Goal: Task Accomplishment & Management: Complete application form

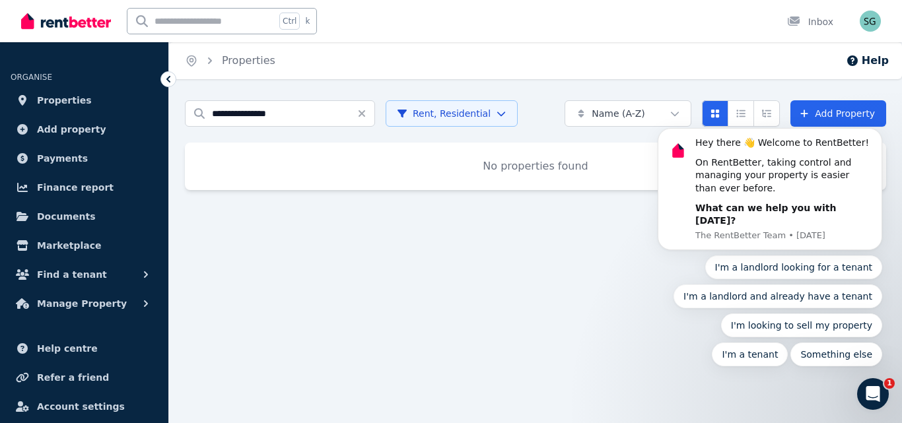
click at [880, 390] on icon "Open Intercom Messenger" at bounding box center [873, 395] width 22 height 22
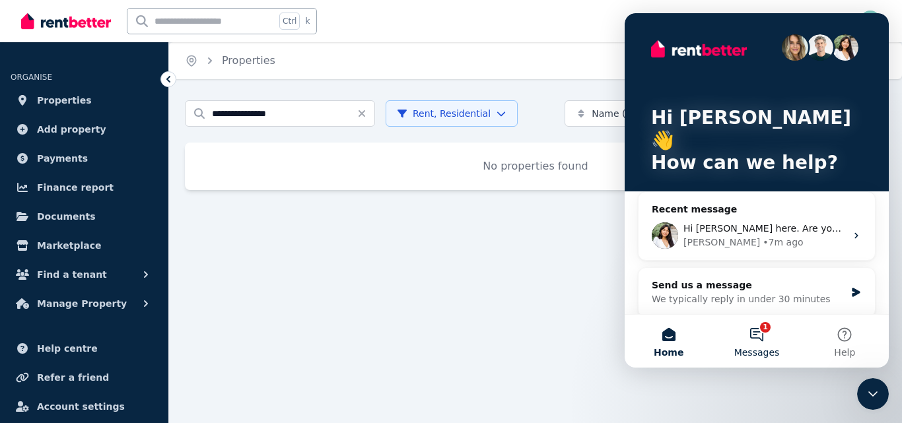
click at [764, 332] on button "1 Messages" at bounding box center [757, 341] width 88 height 53
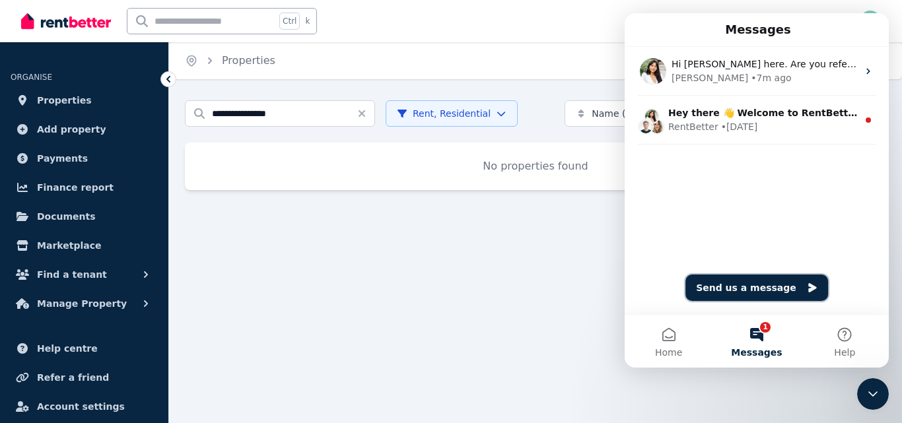
click at [732, 280] on button "Send us a message" at bounding box center [756, 288] width 143 height 26
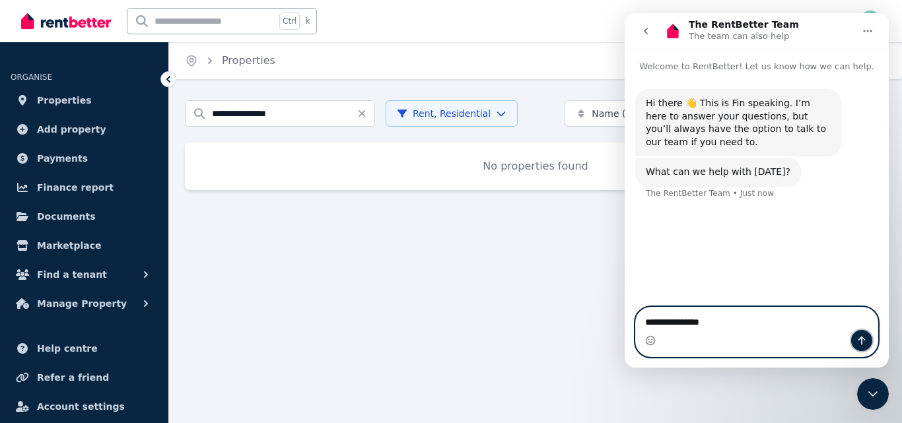
click at [859, 340] on icon "Send a message…" at bounding box center [862, 341] width 7 height 9
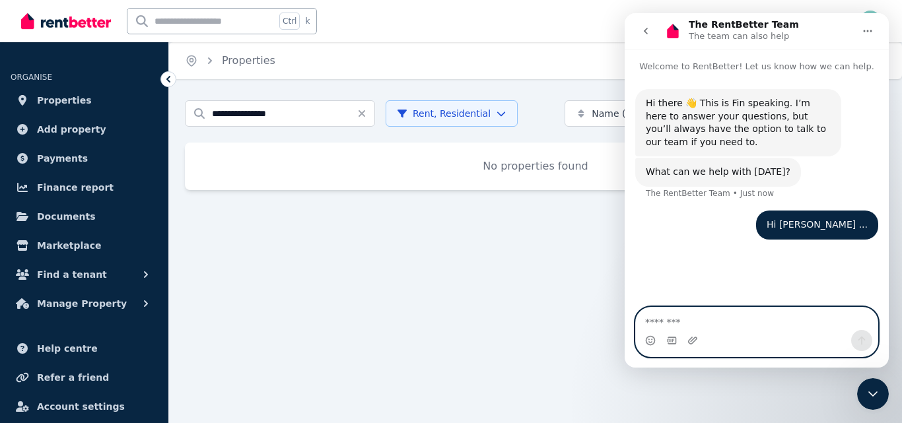
click at [738, 322] on textarea "Message…" at bounding box center [757, 319] width 242 height 22
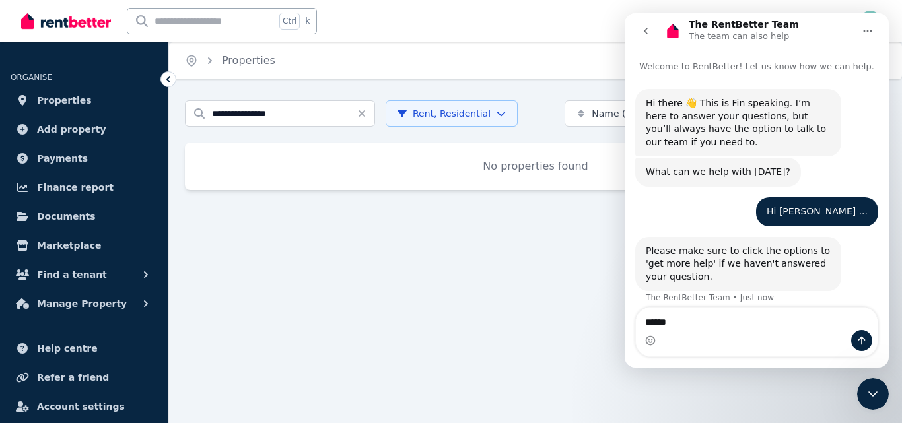
scroll to position [11, 0]
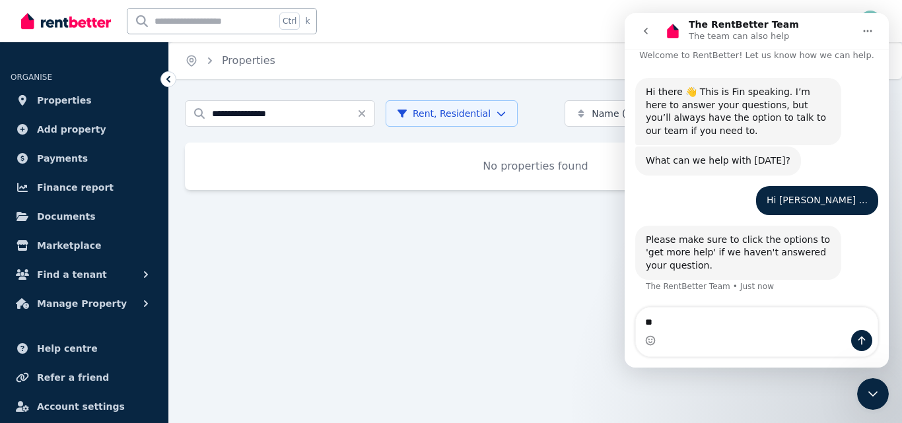
type textarea "*"
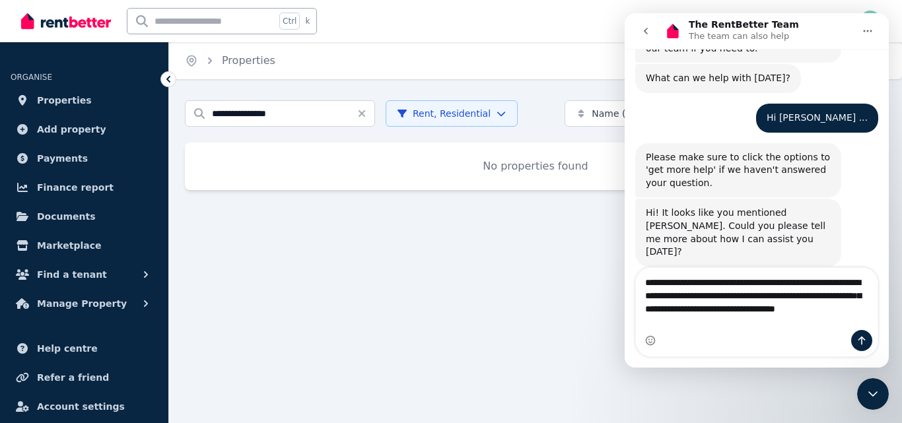
scroll to position [107, 0]
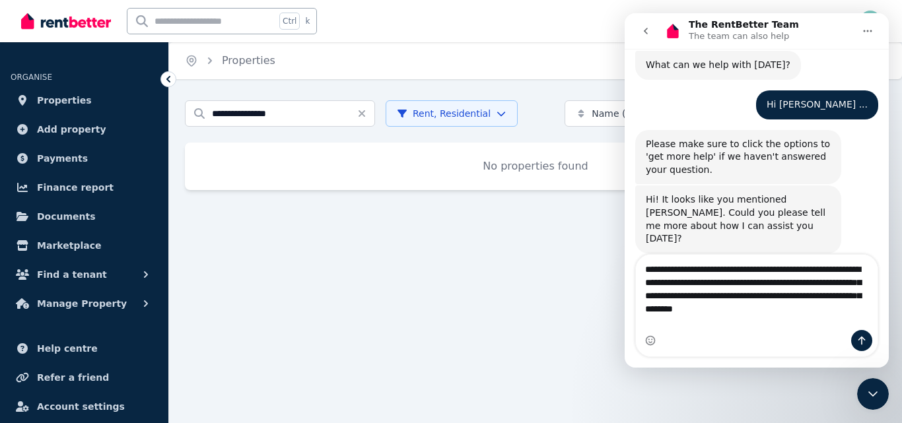
type textarea "**********"
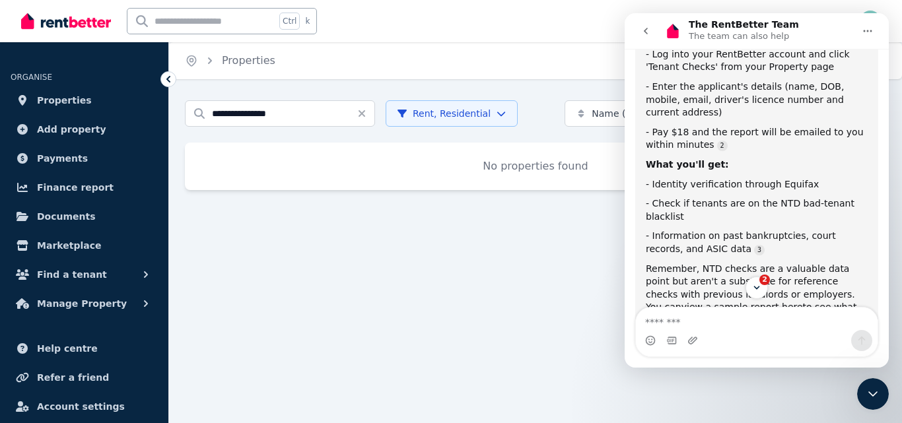
scroll to position [594, 0]
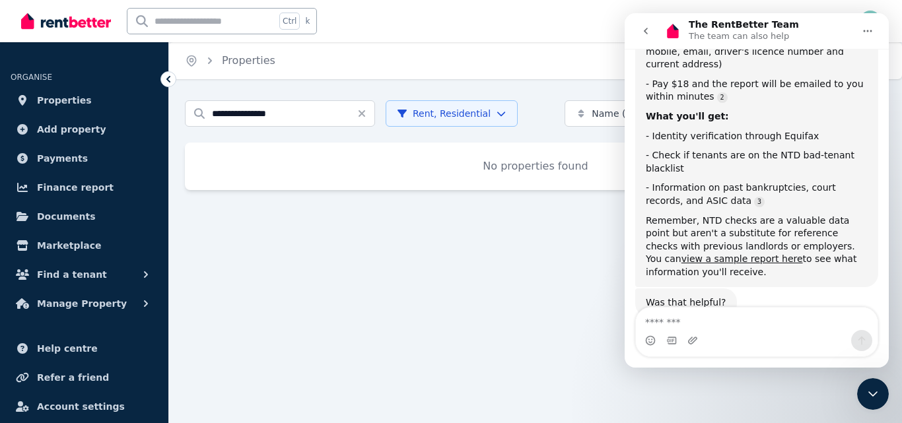
click at [711, 325] on textarea "Message…" at bounding box center [757, 319] width 242 height 22
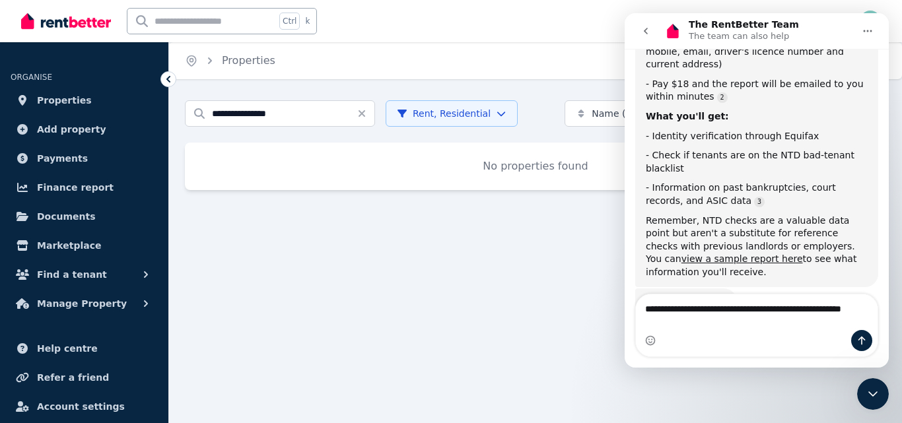
scroll to position [607, 0]
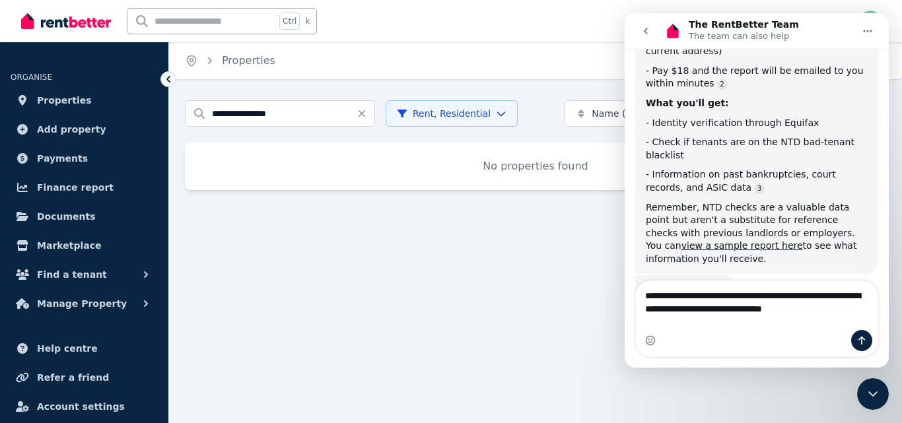
type textarea "**********"
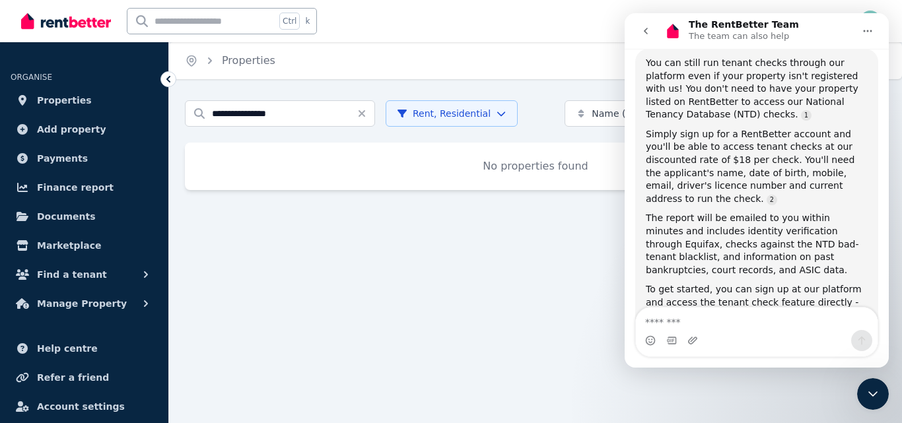
scroll to position [960, 0]
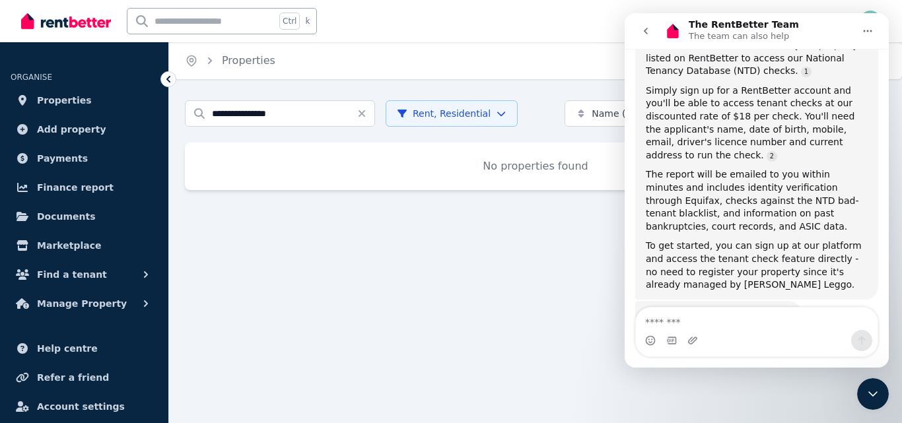
click at [203, 26] on input "text" at bounding box center [201, 21] width 148 height 25
type input "**********"
click at [367, 109] on icon "Clear search" at bounding box center [362, 113] width 11 height 11
click at [129, 300] on button "Manage Property" at bounding box center [84, 304] width 147 height 26
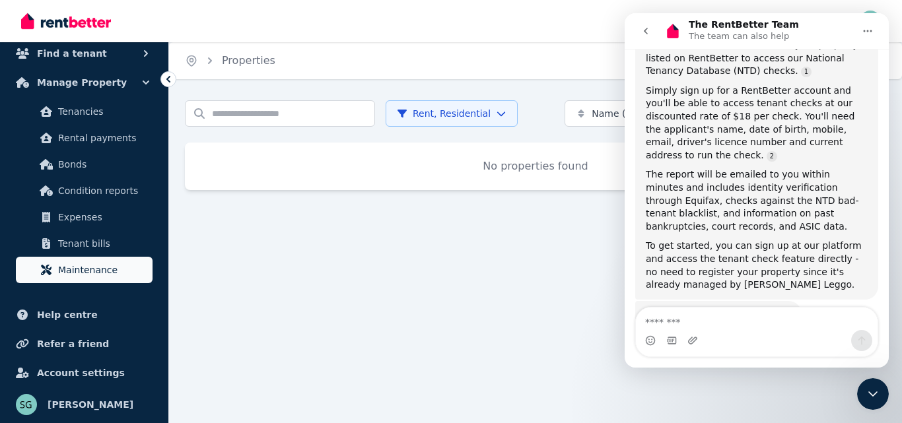
scroll to position [155, 0]
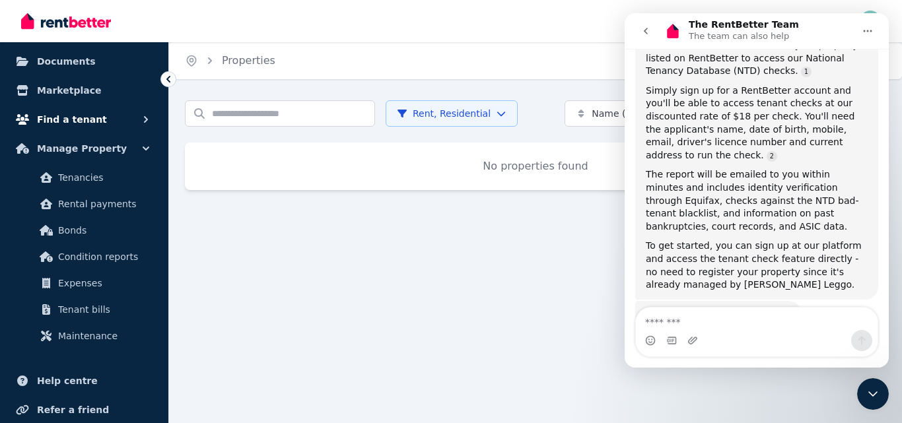
click at [138, 114] on button "Find a tenant" at bounding box center [84, 119] width 147 height 26
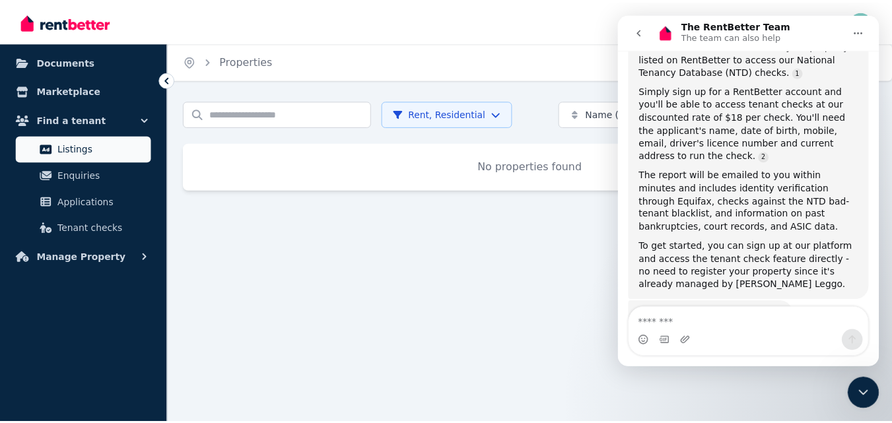
scroll to position [142, 0]
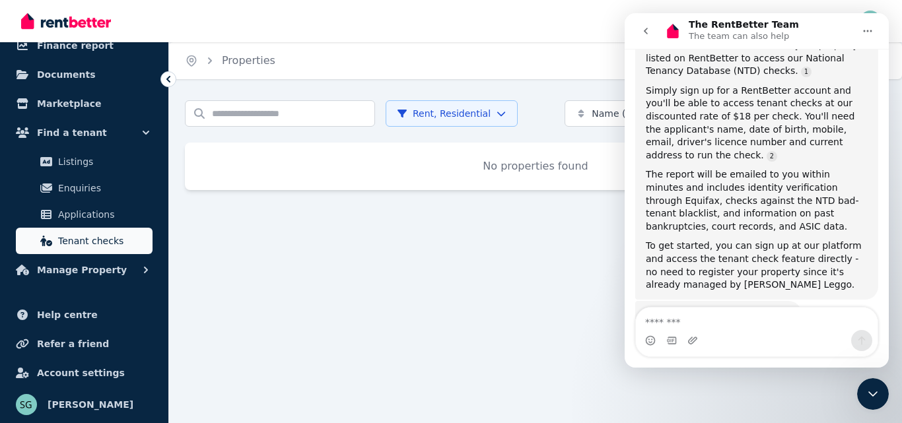
click at [102, 242] on span "Tenant checks" at bounding box center [102, 241] width 89 height 16
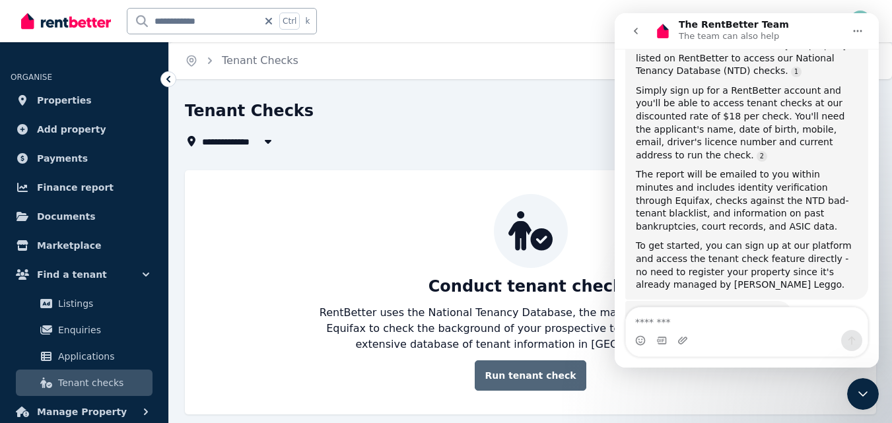
click at [539, 379] on link "Run tenant check" at bounding box center [530, 376] width 111 height 30
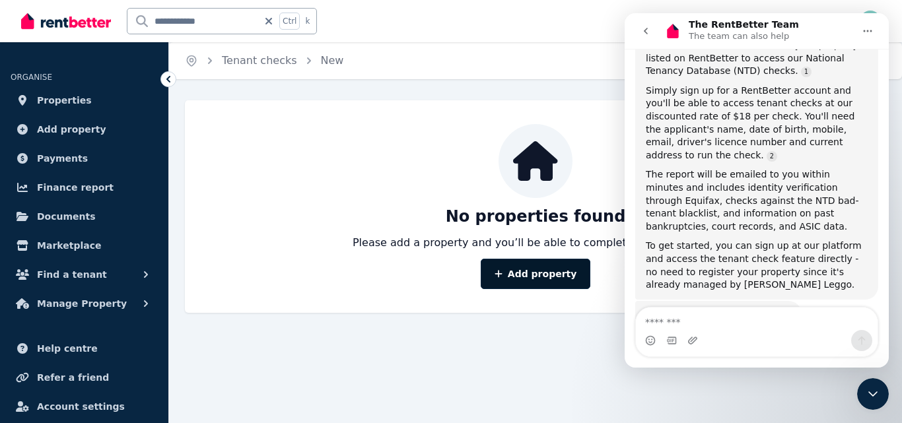
click at [525, 276] on link "Add property" at bounding box center [536, 274] width 110 height 30
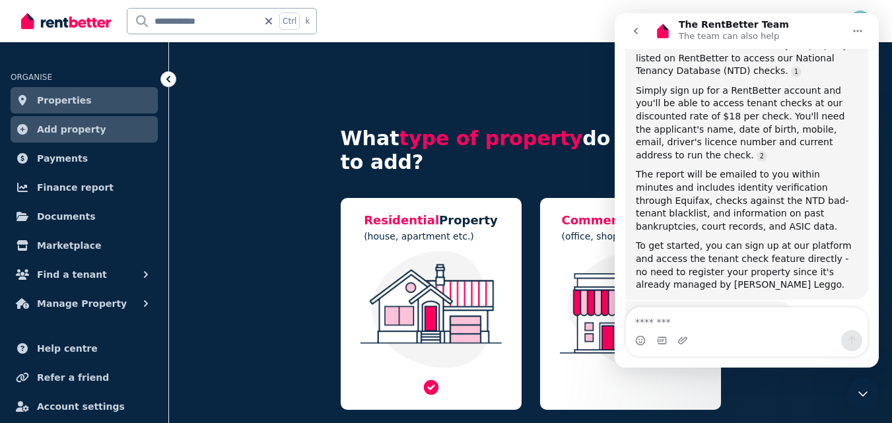
click at [417, 264] on img at bounding box center [431, 310] width 155 height 118
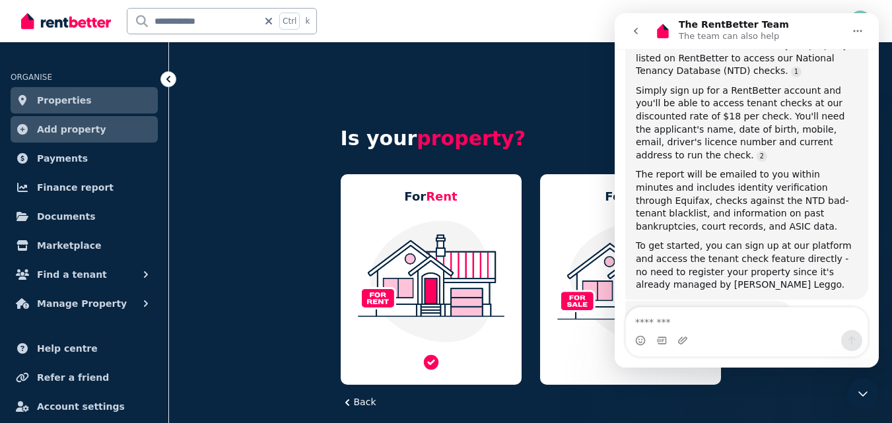
scroll to position [44, 0]
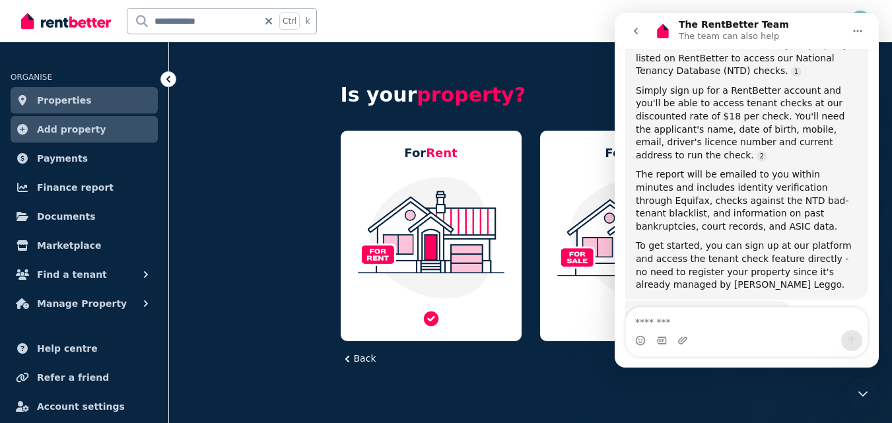
click at [437, 217] on img at bounding box center [431, 238] width 155 height 124
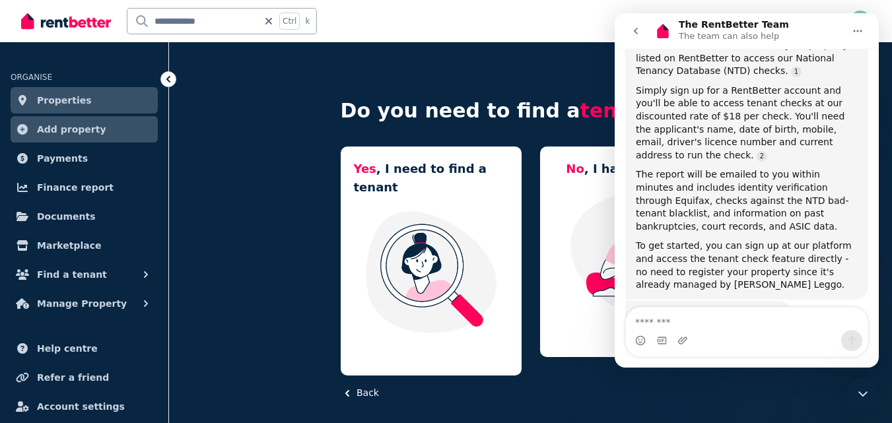
click at [637, 29] on icon "go back" at bounding box center [636, 31] width 4 height 7
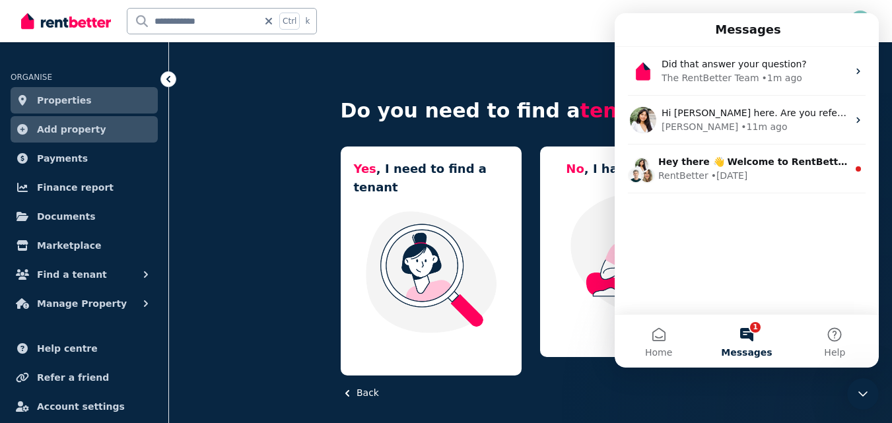
scroll to position [870, 0]
click at [752, 333] on button "1 Messages" at bounding box center [747, 341] width 88 height 53
click at [752, 332] on button "1 Messages" at bounding box center [747, 341] width 88 height 53
click at [855, 391] on icon "Close Intercom Messenger" at bounding box center [863, 394] width 16 height 16
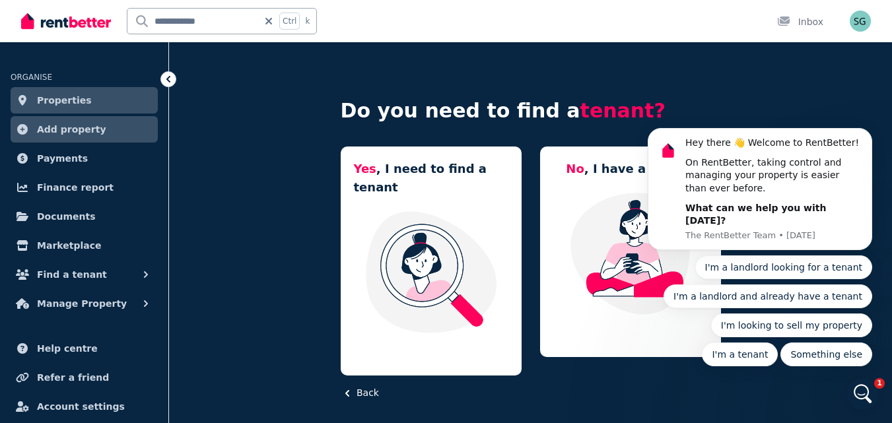
scroll to position [0, 0]
click at [645, 393] on div "Do you need to find a tenant? Yes , I need to find a tenant No , I have a tenan…" at bounding box center [531, 250] width 380 height 386
click at [867, 136] on icon "Dismiss notification" at bounding box center [868, 132] width 7 height 7
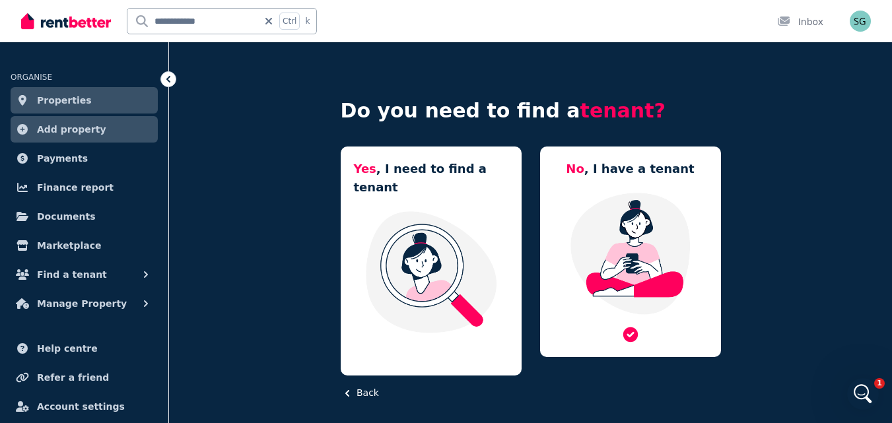
click at [638, 264] on img at bounding box center [630, 254] width 155 height 124
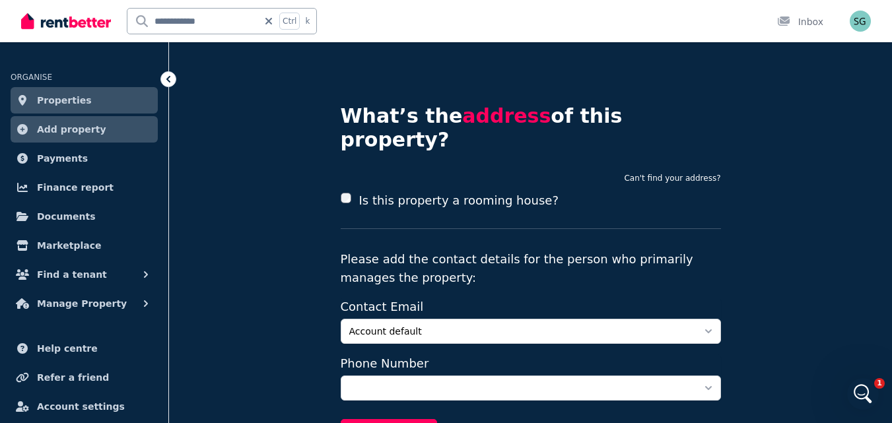
scroll to position [44, 0]
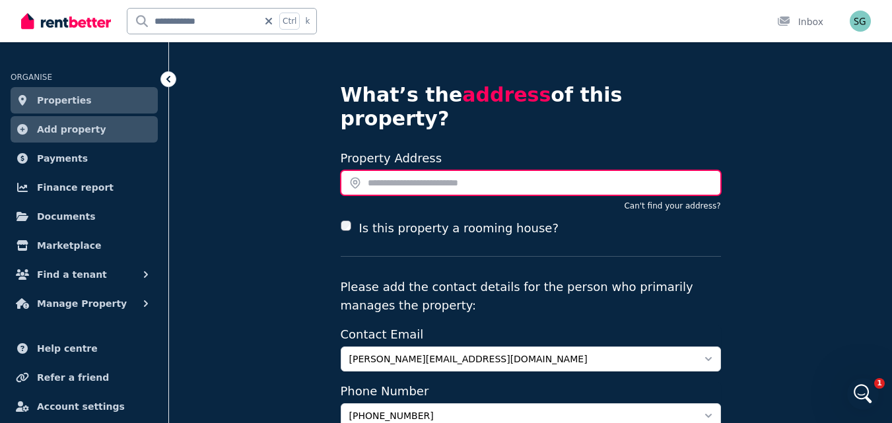
click at [413, 170] on input "text" at bounding box center [531, 182] width 380 height 25
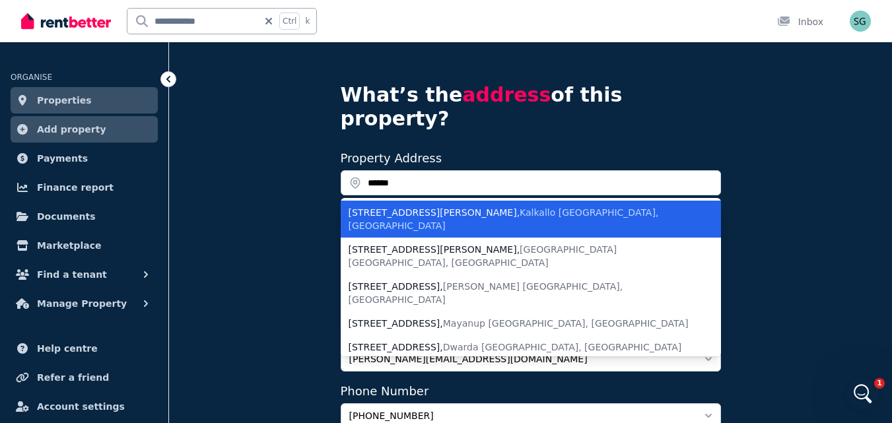
click at [413, 206] on div "[STREET_ADDRESS][PERSON_NAME]" at bounding box center [523, 219] width 349 height 26
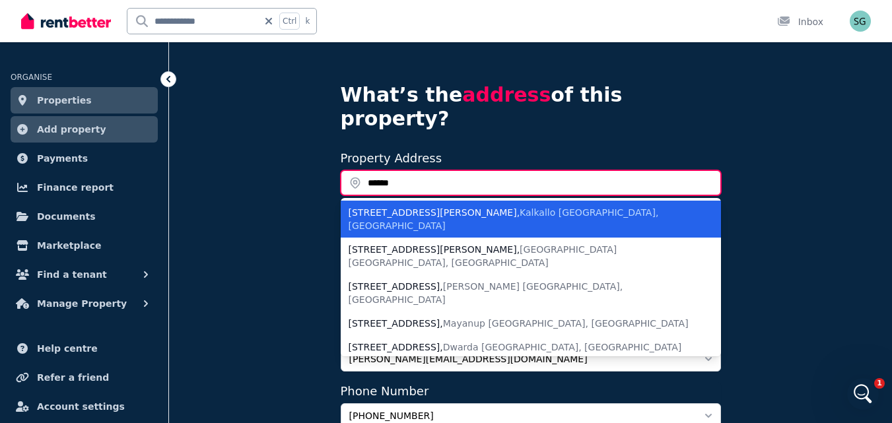
type input "**********"
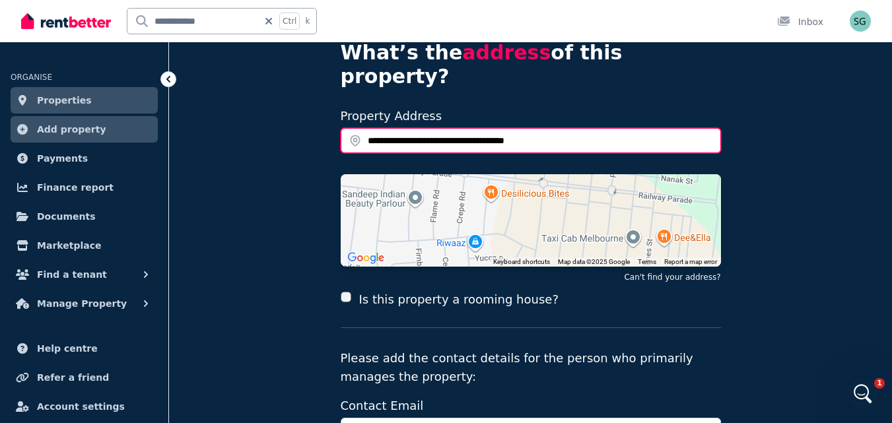
scroll to position [110, 0]
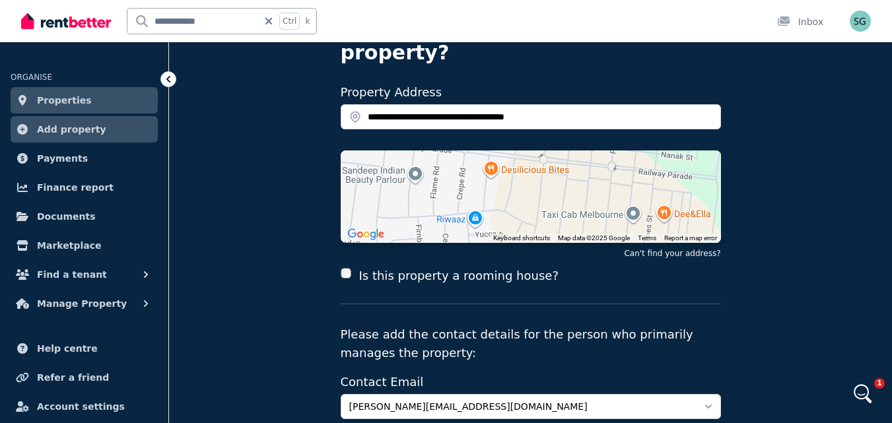
click at [381, 272] on div "Is this property a rooming house?" at bounding box center [531, 286] width 380 height 38
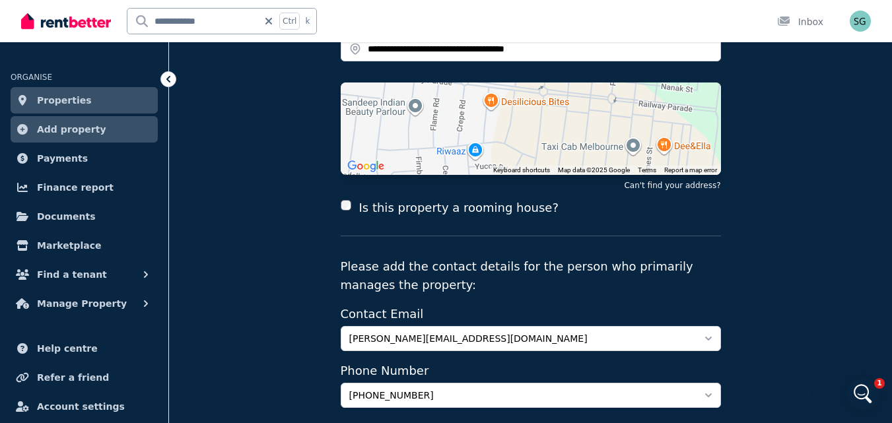
scroll to position [242, 0]
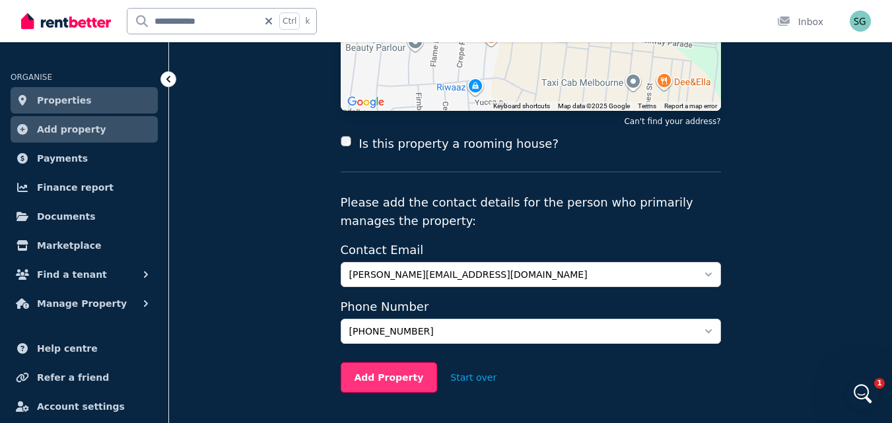
click at [396, 363] on button "Add Property" at bounding box center [389, 378] width 97 height 30
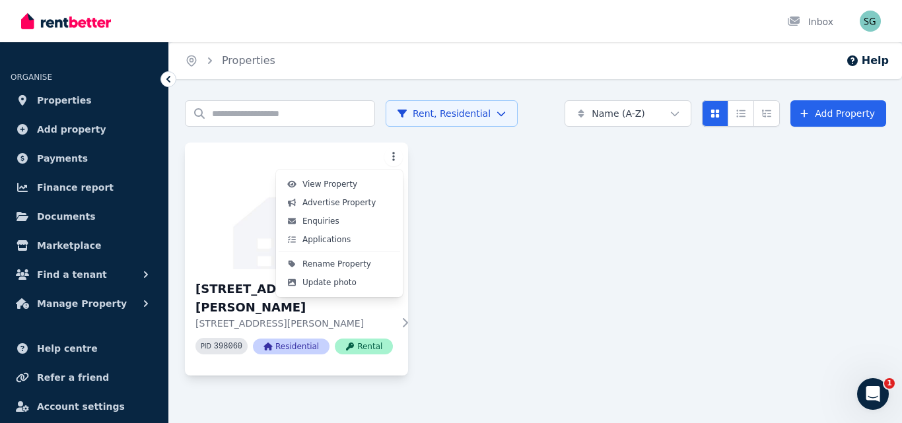
click at [394, 157] on html "Open main menu Inbox Open user menu ORGANISE Properties Add property Payments F…" at bounding box center [451, 211] width 902 height 423
click at [492, 113] on html "Open main menu Inbox Open user menu ORGANISE Properties Add property Payments F…" at bounding box center [451, 211] width 902 height 423
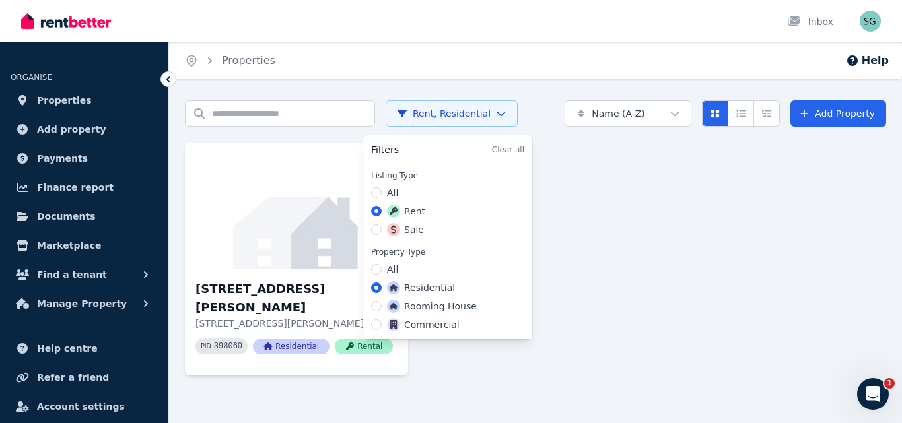
click at [495, 114] on html "Open main menu Inbox Open user menu ORGANISE Properties Add property Payments F…" at bounding box center [451, 211] width 902 height 423
click at [626, 190] on html "Open main menu Inbox Open user menu ORGANISE Properties Add property Payments F…" at bounding box center [451, 211] width 902 height 423
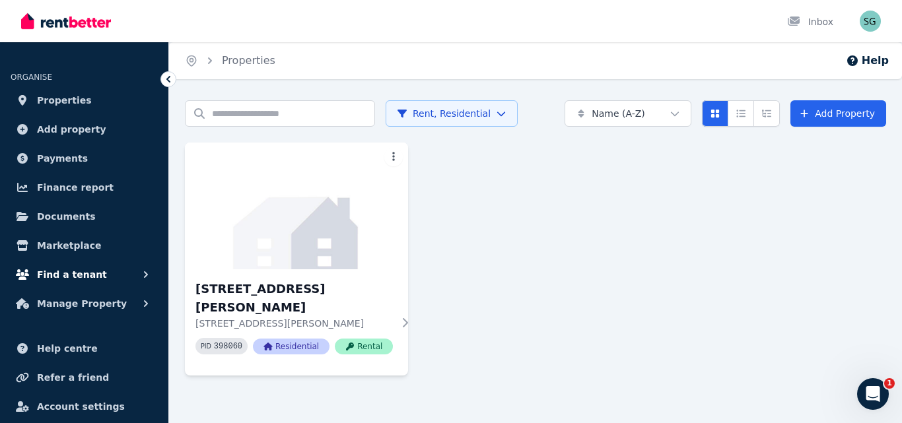
click at [145, 277] on icon "button" at bounding box center [146, 274] width 4 height 7
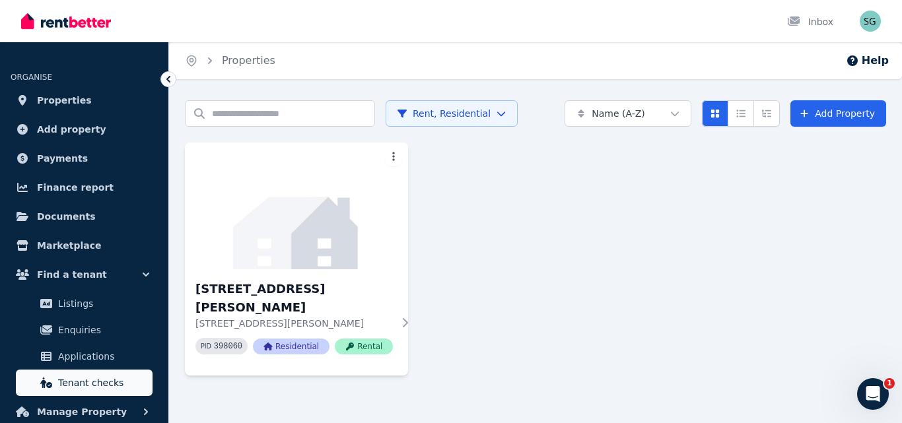
click at [103, 383] on span "Tenant checks" at bounding box center [102, 383] width 89 height 16
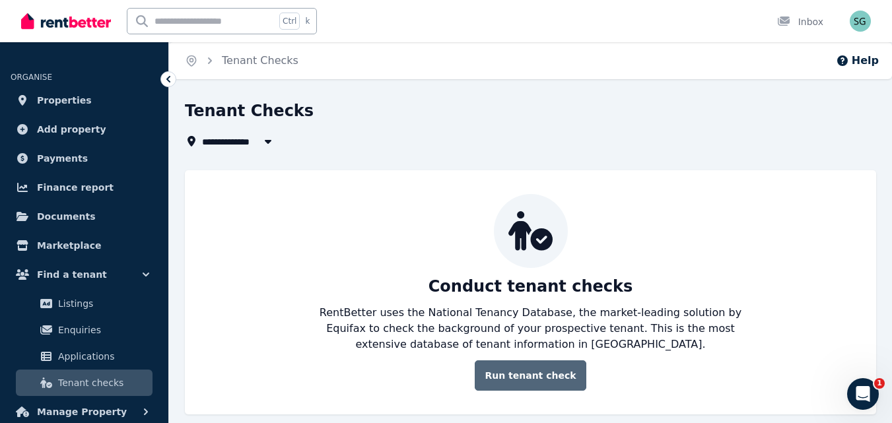
click at [538, 376] on link "Run tenant check" at bounding box center [530, 376] width 111 height 30
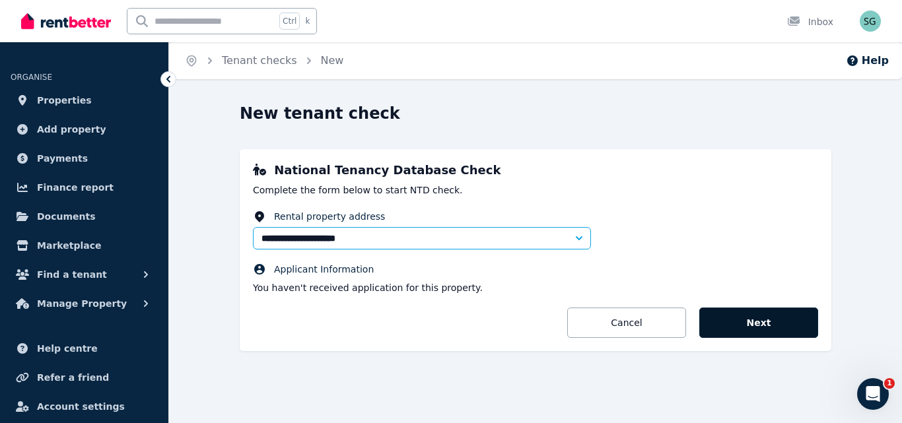
click at [758, 324] on button "Next" at bounding box center [758, 323] width 119 height 30
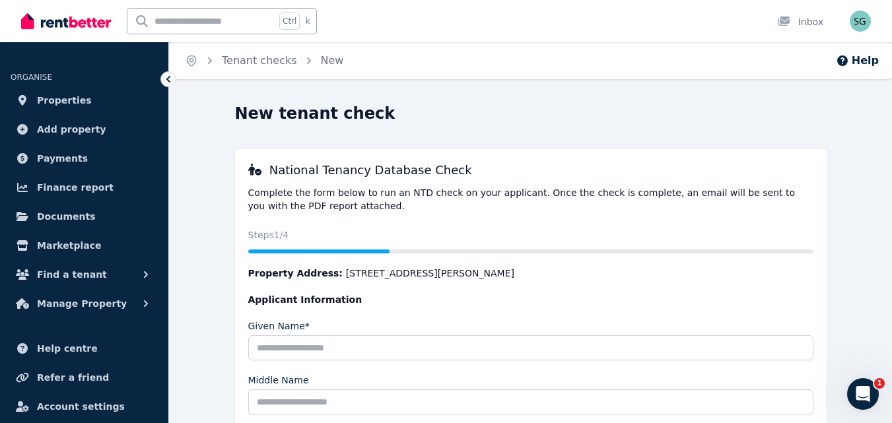
scroll to position [198, 0]
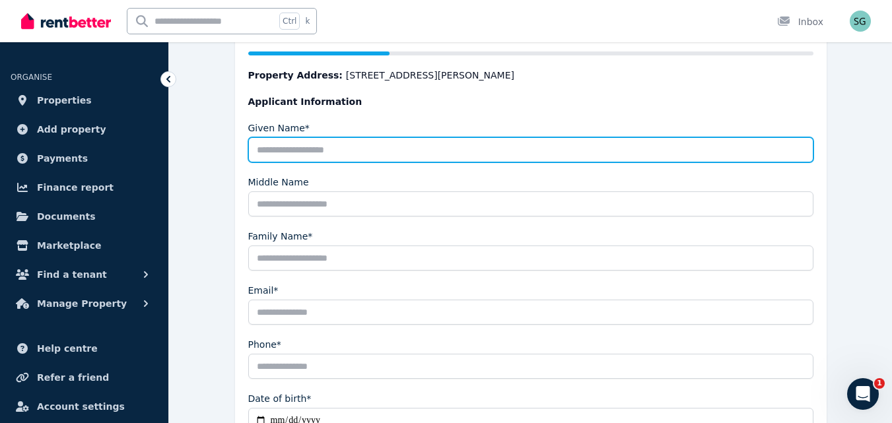
click at [322, 145] on input "Given Name*" at bounding box center [530, 149] width 565 height 25
click at [298, 147] on input "Given Name*" at bounding box center [530, 149] width 565 height 25
paste input "******"
type input "******"
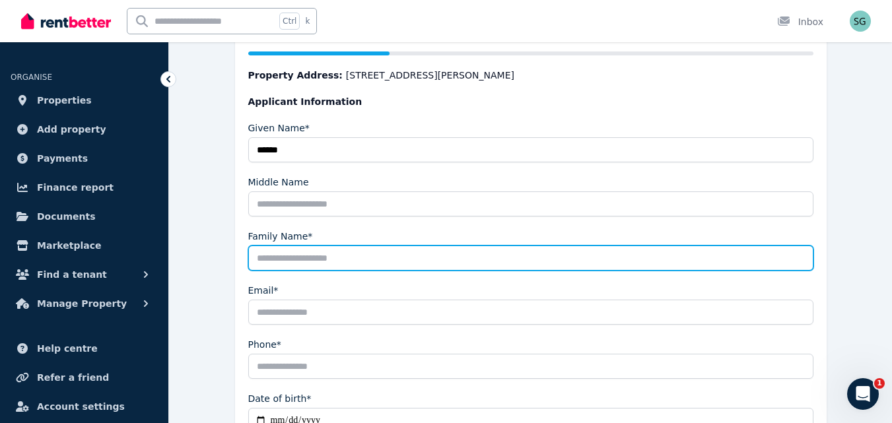
click at [293, 256] on input "Family Name*" at bounding box center [530, 258] width 565 height 25
paste input "**********"
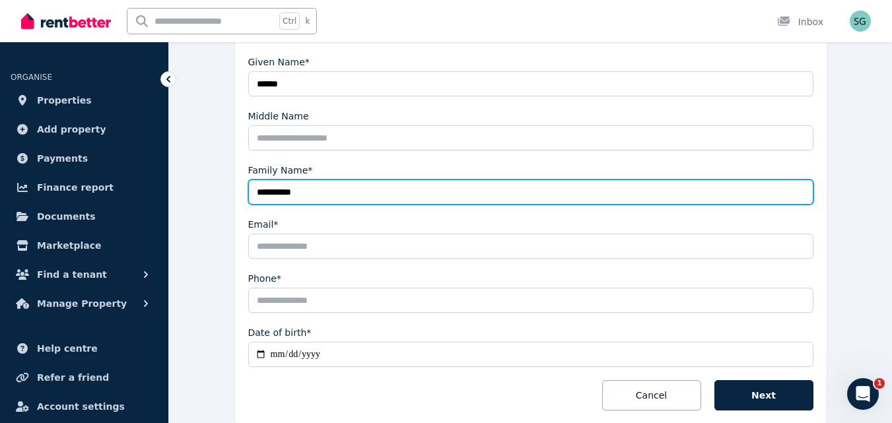
scroll to position [326, 0]
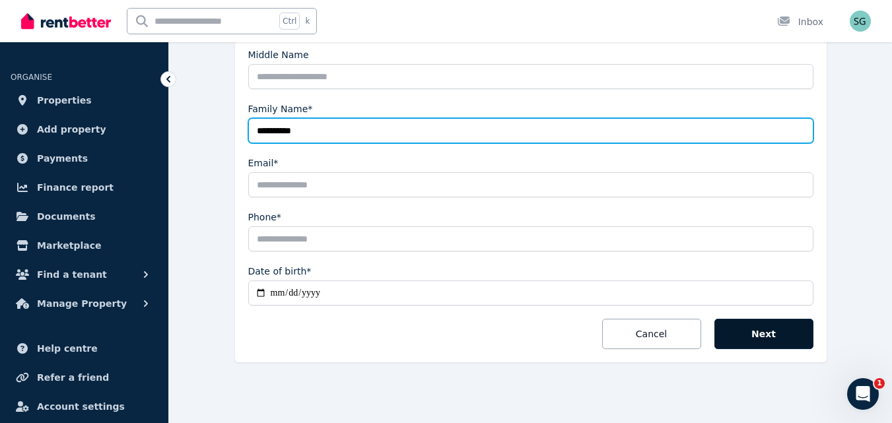
type input "**********"
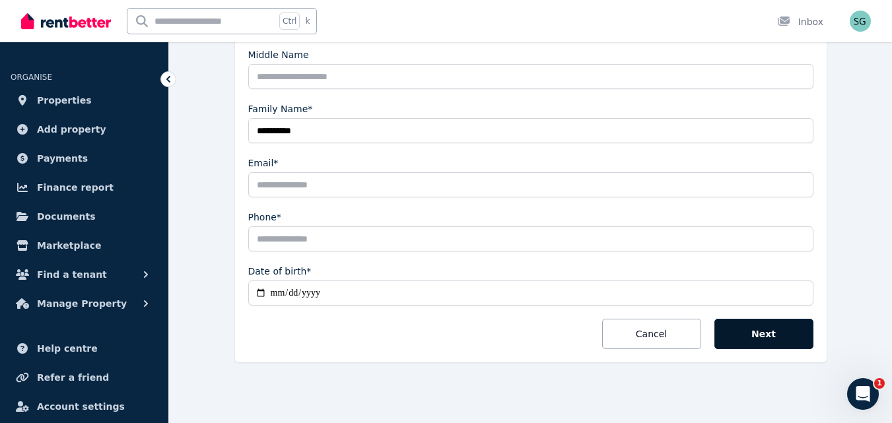
click at [756, 333] on button "Next" at bounding box center [764, 334] width 99 height 30
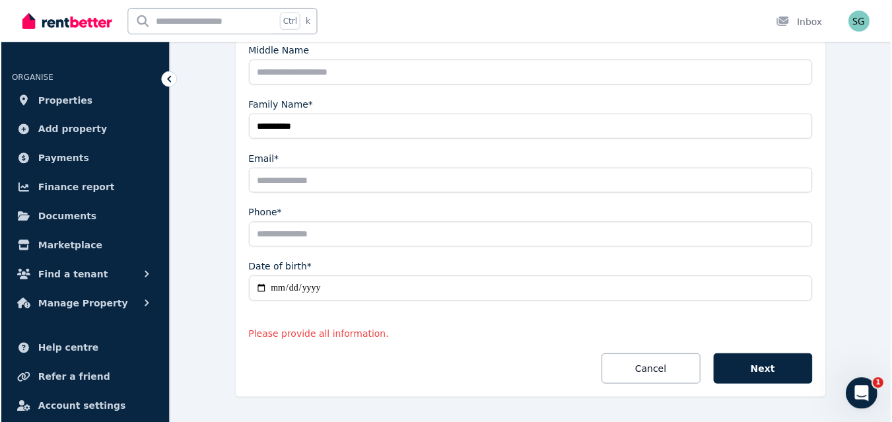
scroll to position [365, 0]
